Goal: Transaction & Acquisition: Purchase product/service

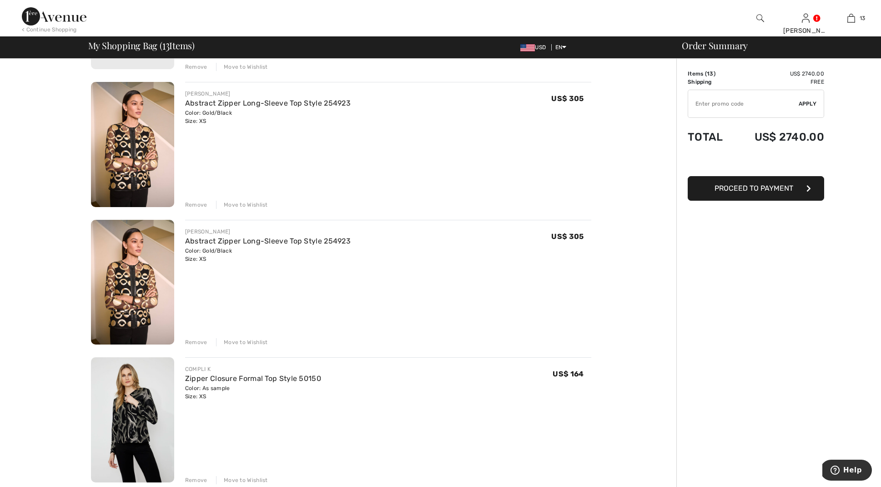
scroll to position [745, 0]
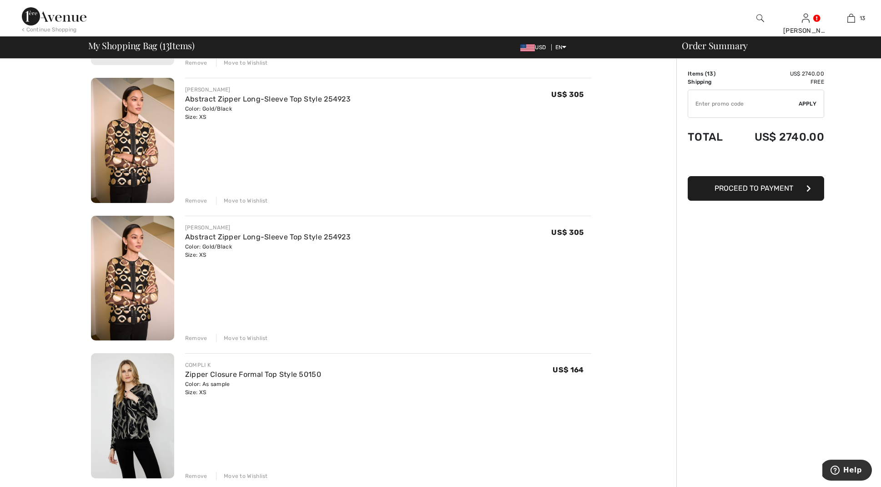
click at [193, 335] on div "Remove" at bounding box center [196, 338] width 22 height 8
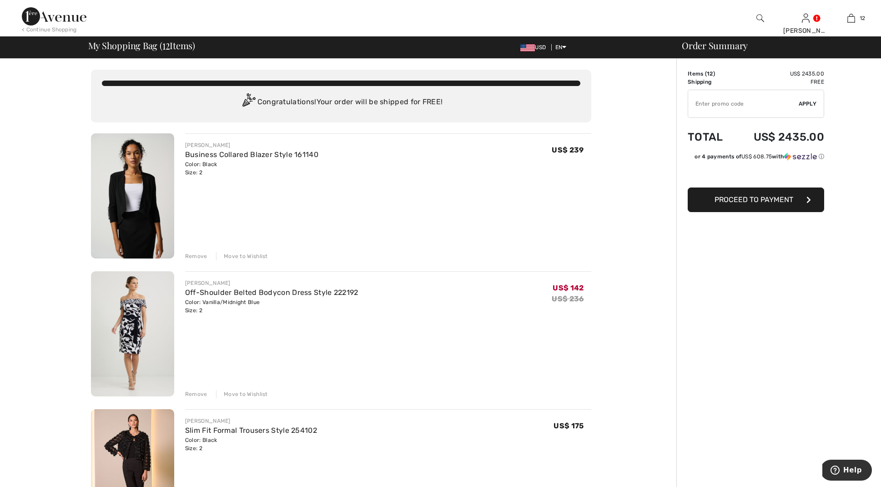
scroll to position [0, 0]
click at [195, 254] on div "Remove" at bounding box center [196, 256] width 22 height 8
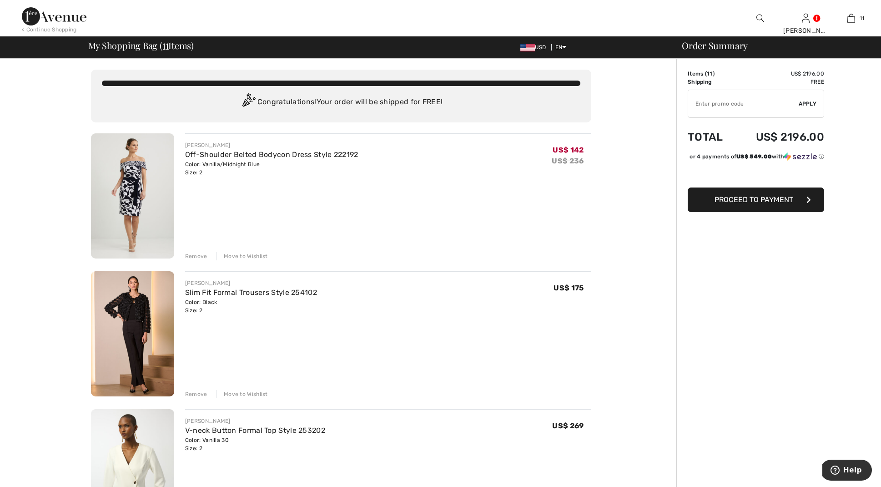
click at [197, 254] on div "Remove" at bounding box center [196, 256] width 22 height 8
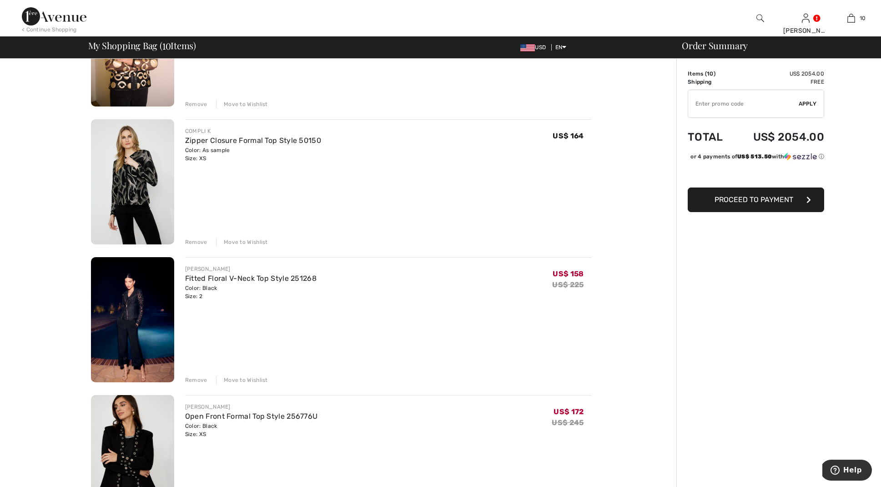
scroll to position [597, 0]
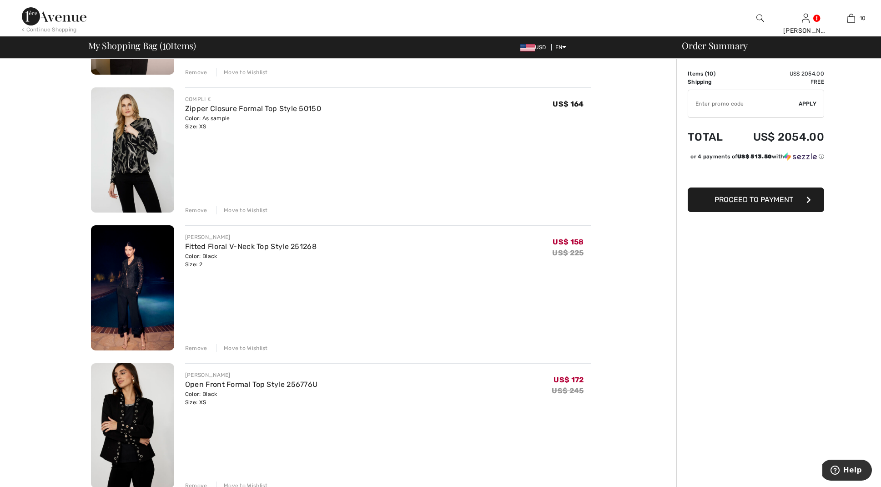
click at [133, 279] on img at bounding box center [132, 287] width 83 height 125
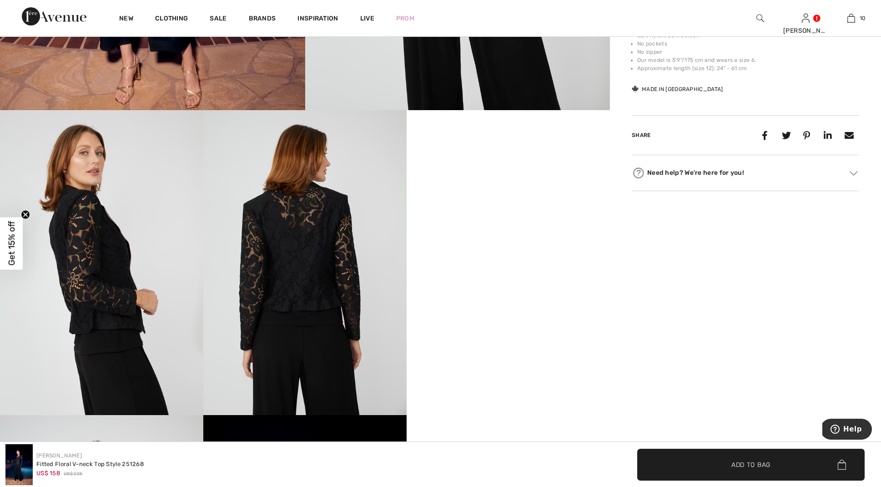
scroll to position [527, 0]
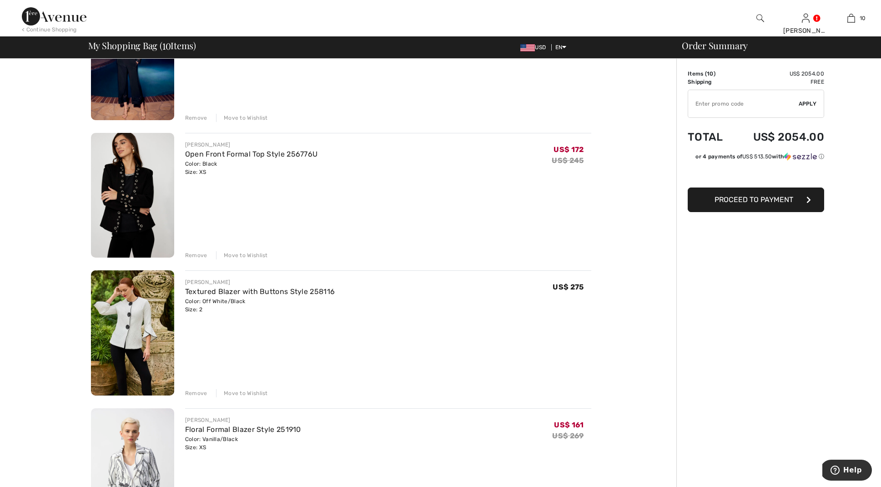
scroll to position [828, 0]
click at [202, 155] on link "Open Front Formal Top Style 256776U" at bounding box center [251, 153] width 133 height 9
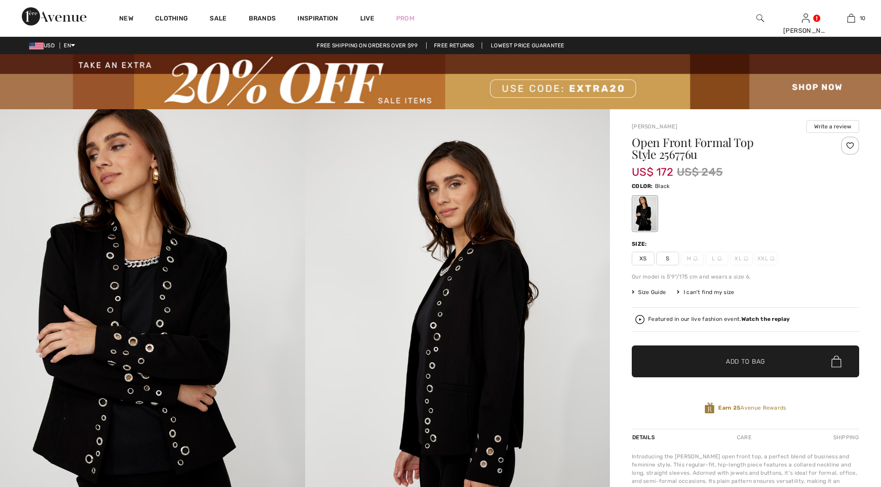
checkbox input "true"
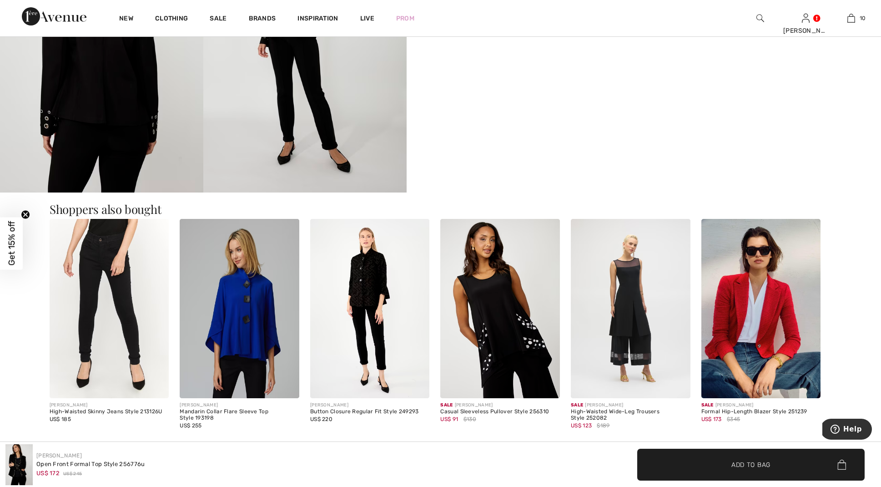
scroll to position [681, 0]
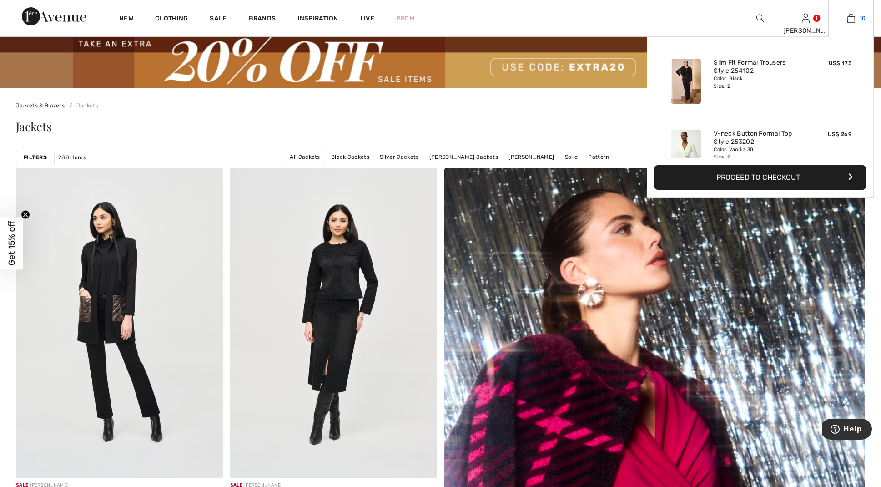
click at [854, 17] on img at bounding box center [852, 18] width 8 height 11
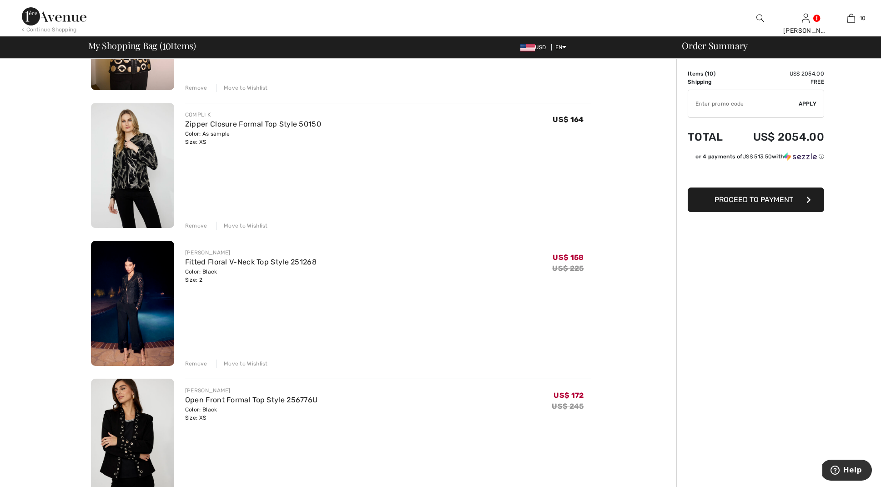
scroll to position [585, 0]
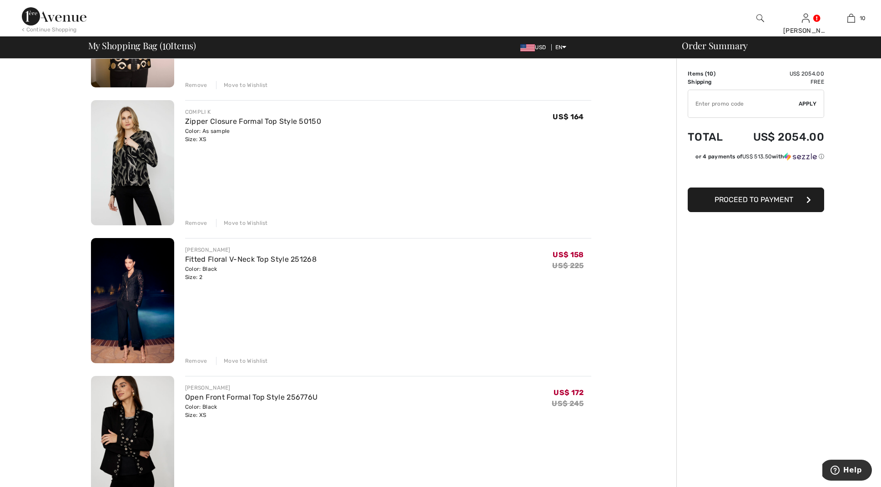
click at [132, 166] on img at bounding box center [132, 162] width 83 height 125
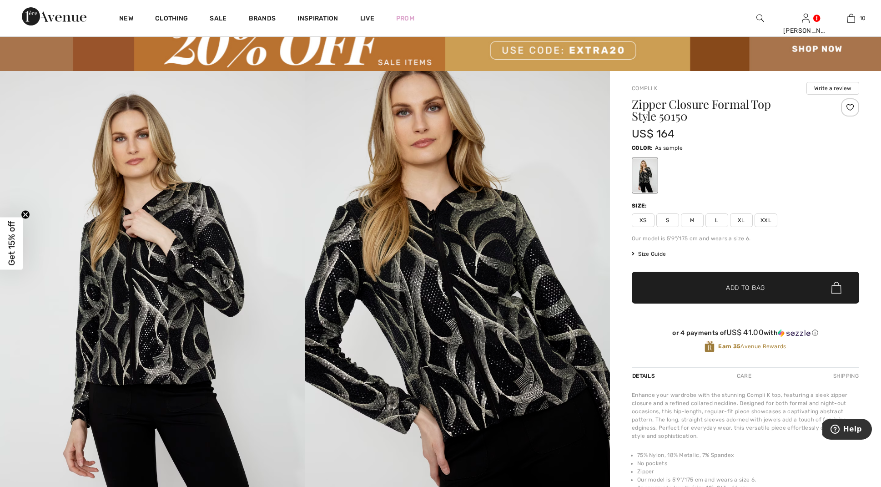
scroll to position [37, 0]
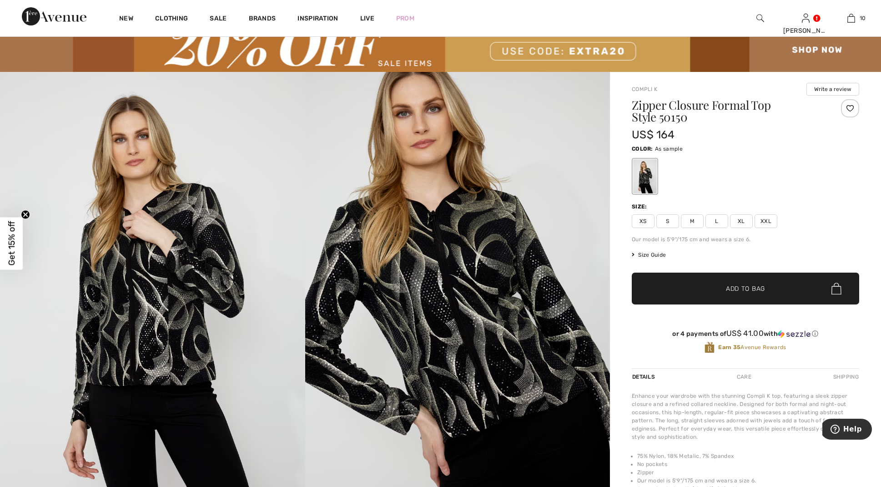
click at [649, 253] on span "Size Guide" at bounding box center [649, 255] width 34 height 8
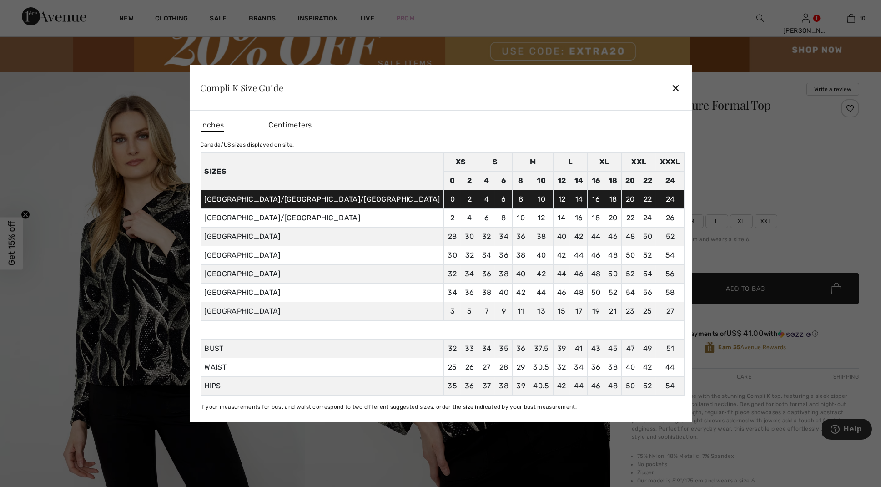
click at [671, 86] on div "✕" at bounding box center [676, 87] width 10 height 19
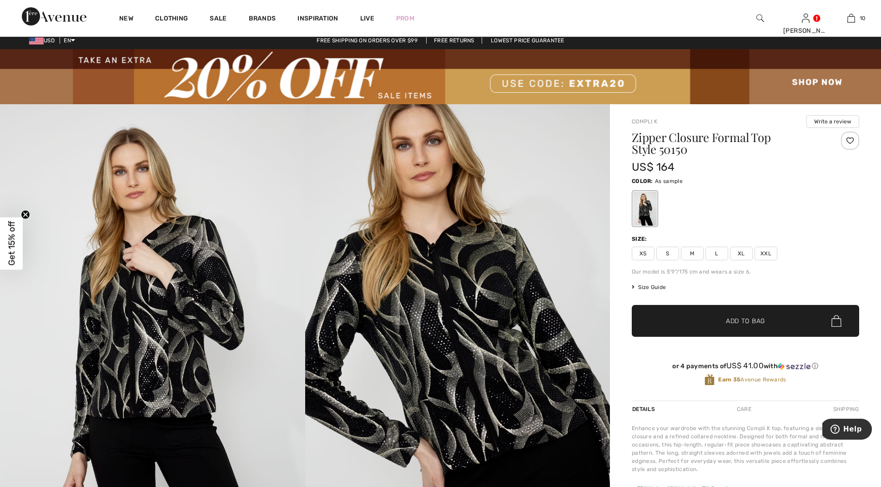
scroll to position [14, 0]
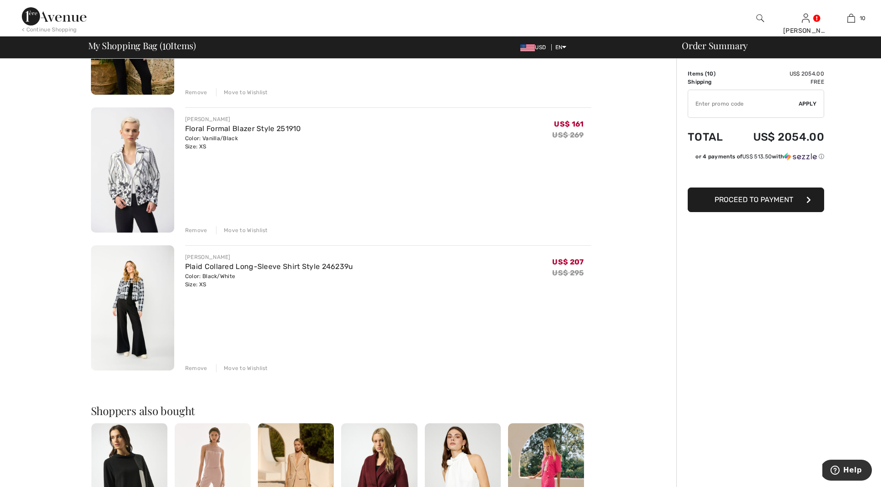
scroll to position [1126, 0]
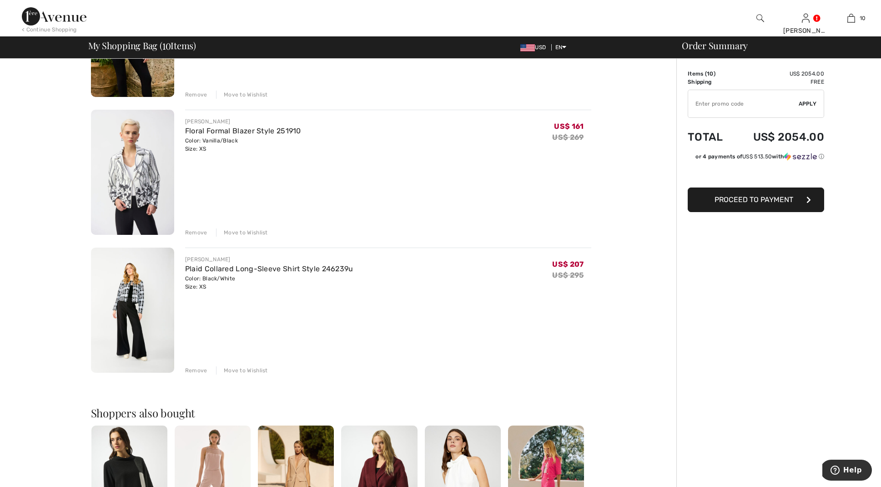
click at [131, 293] on img at bounding box center [132, 310] width 83 height 125
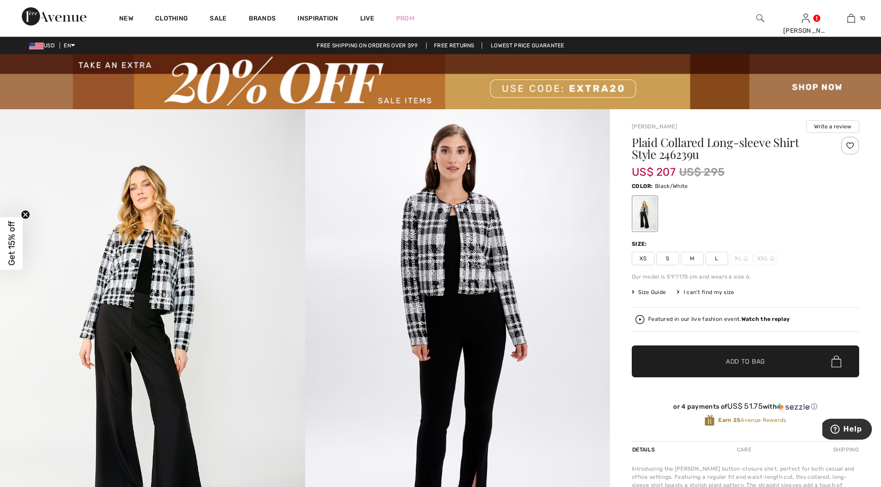
scroll to position [17, 0]
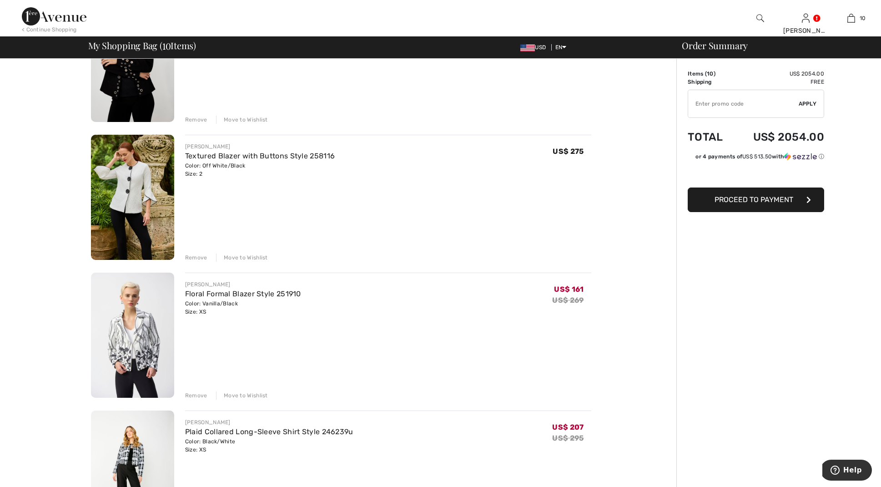
scroll to position [964, 0]
click at [141, 322] on img at bounding box center [132, 334] width 83 height 125
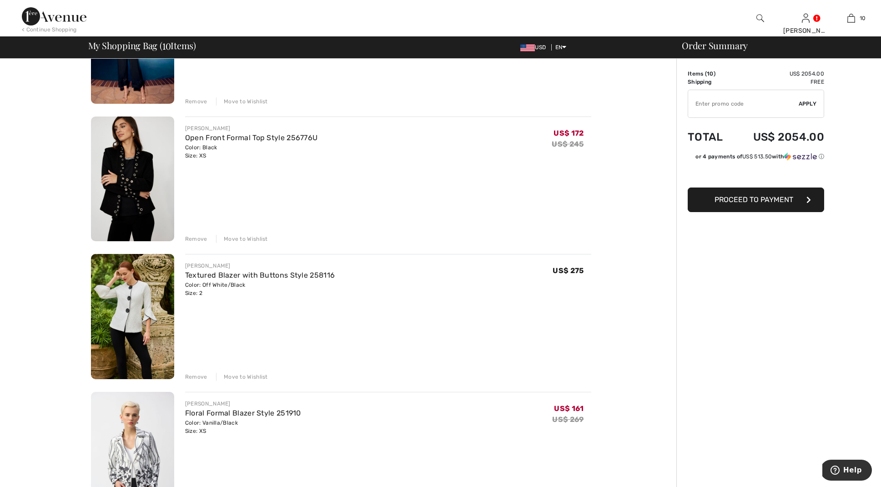
scroll to position [892, 0]
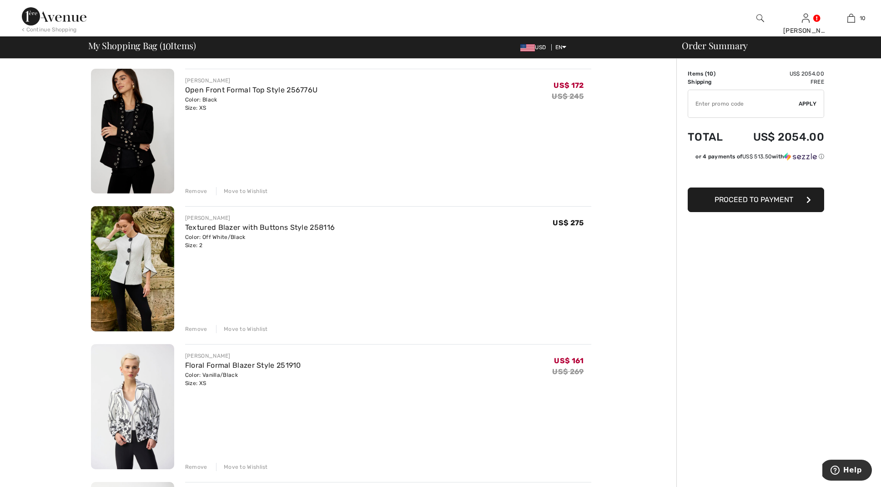
click at [189, 327] on div "Remove" at bounding box center [196, 329] width 22 height 8
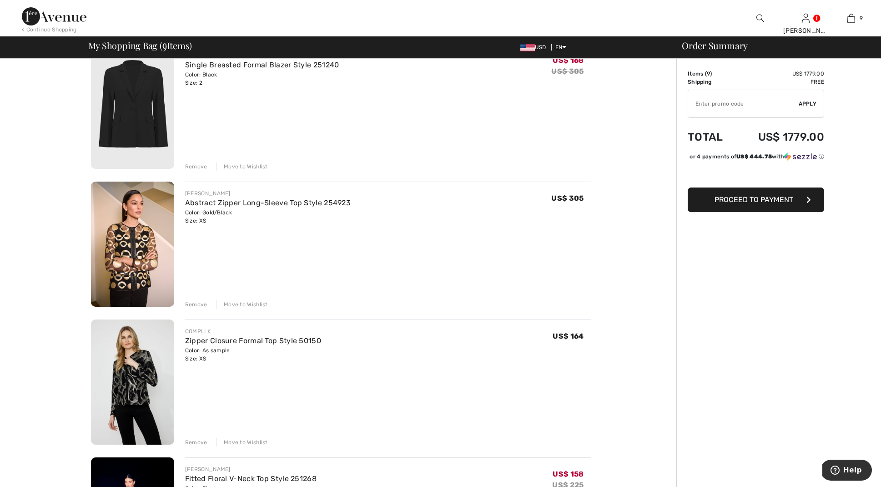
scroll to position [366, 0]
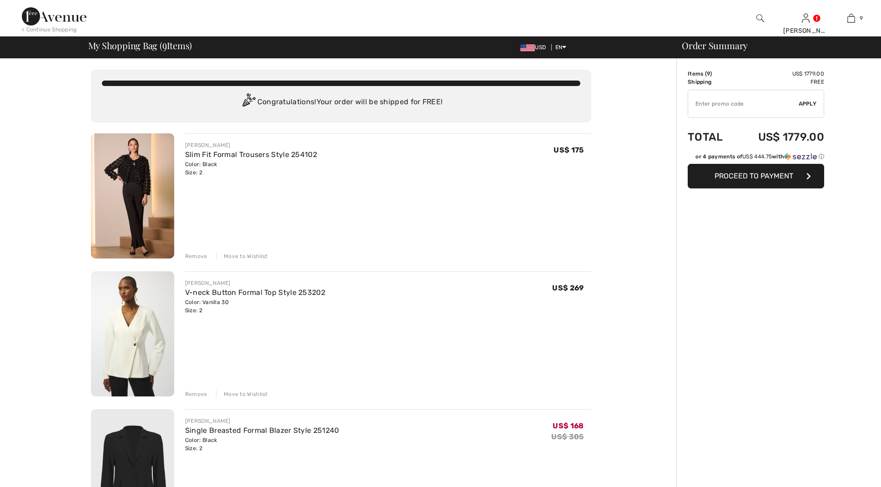
checkbox input "true"
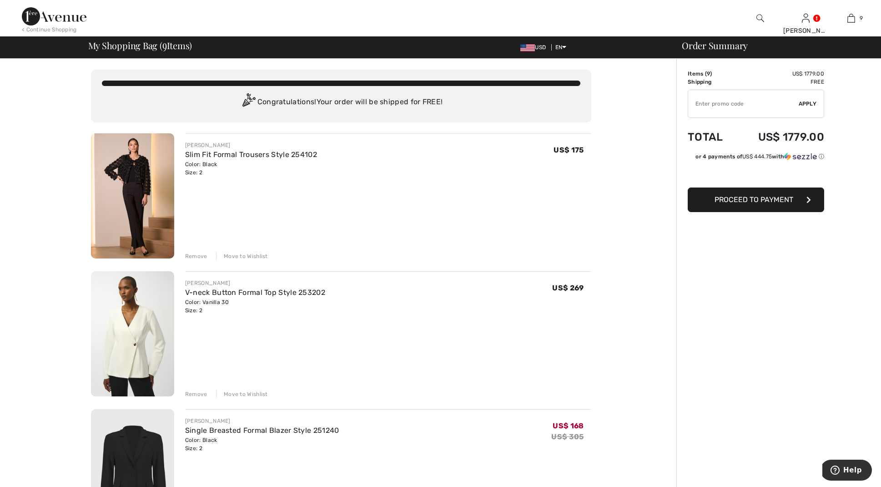
click at [49, 28] on div "< Continue Shopping" at bounding box center [49, 29] width 55 height 8
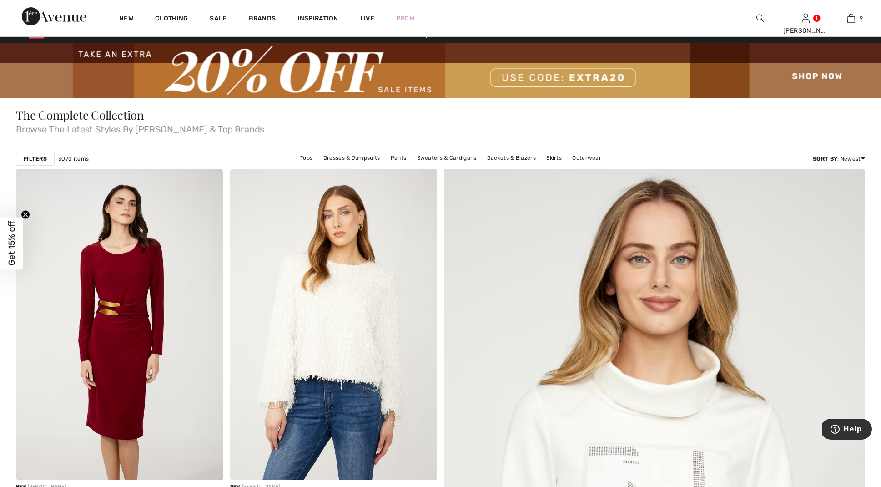
scroll to position [11, 0]
click at [509, 157] on link "Jackets & Blazers" at bounding box center [512, 158] width 58 height 12
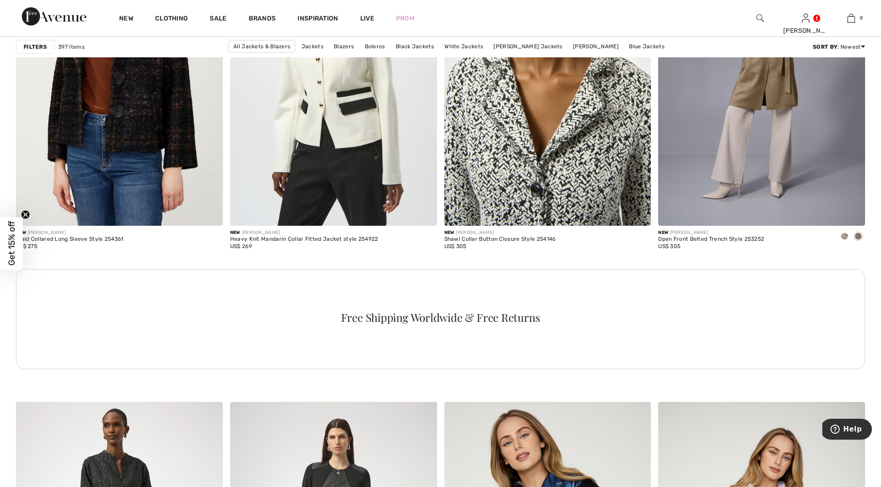
scroll to position [1354, 0]
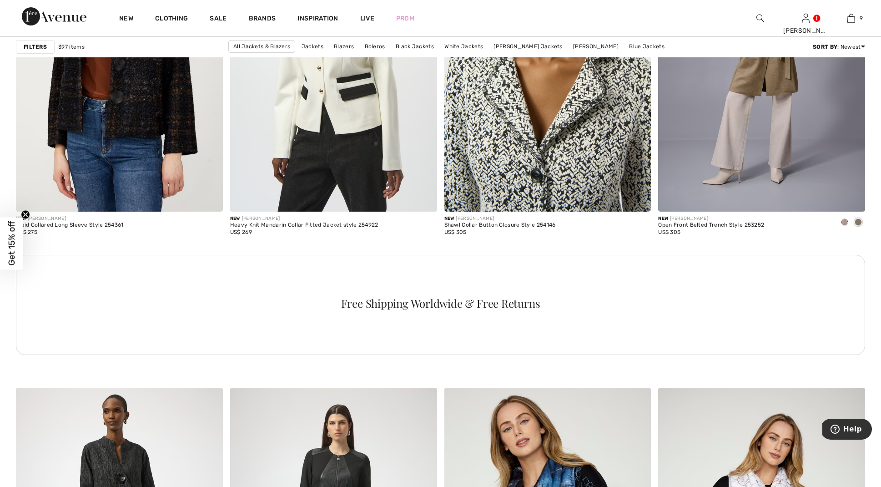
click at [612, 108] on img at bounding box center [548, 56] width 207 height 310
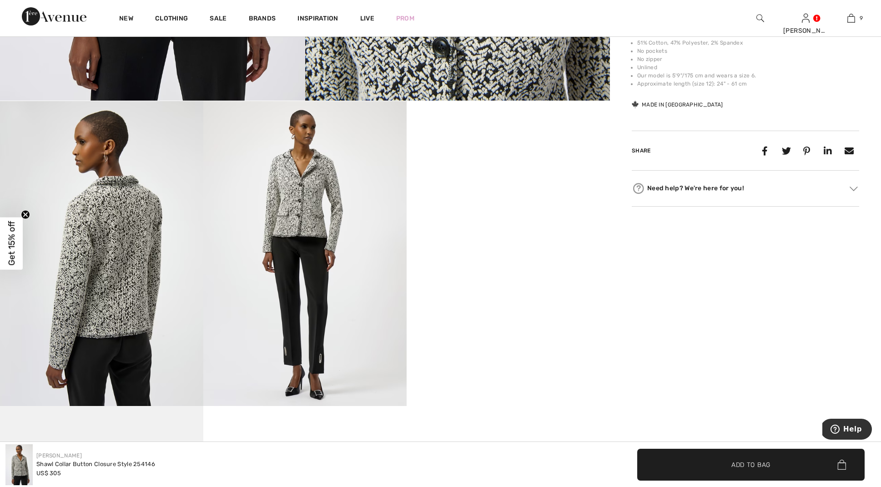
scroll to position [473, 0]
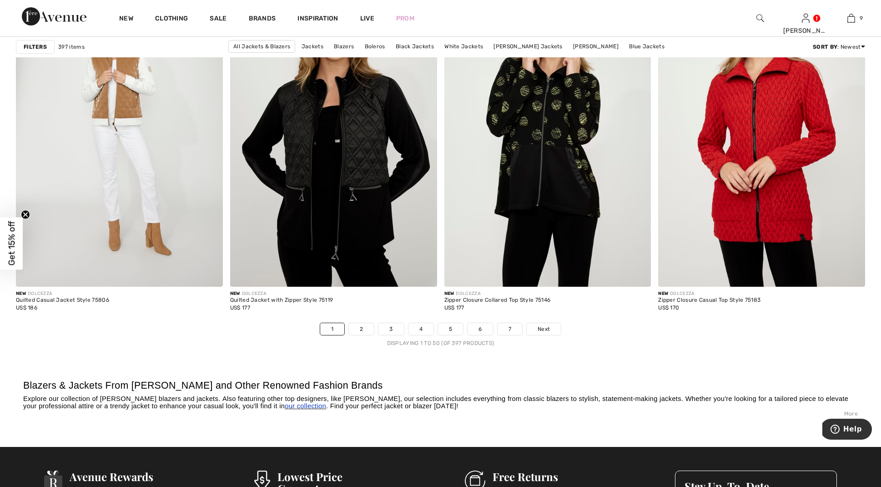
scroll to position [5219, 0]
click at [362, 326] on link "2" at bounding box center [361, 329] width 25 height 12
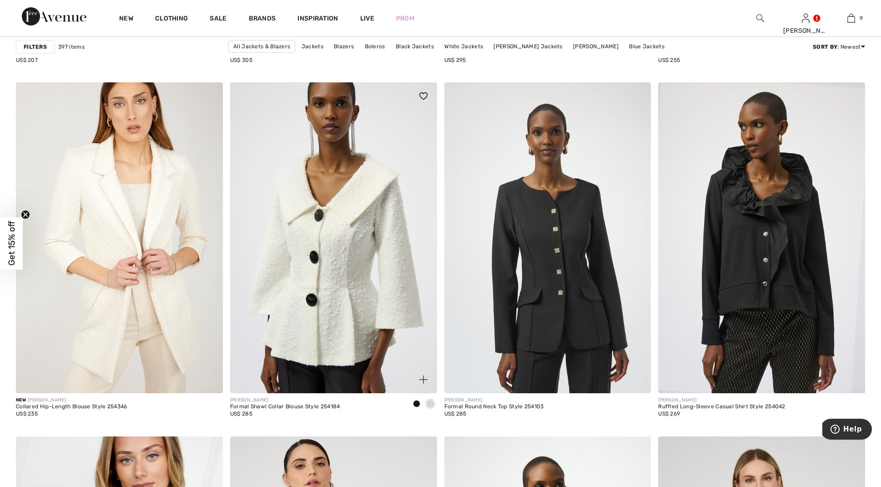
scroll to position [2013, 0]
